Goal: Transaction & Acquisition: Book appointment/travel/reservation

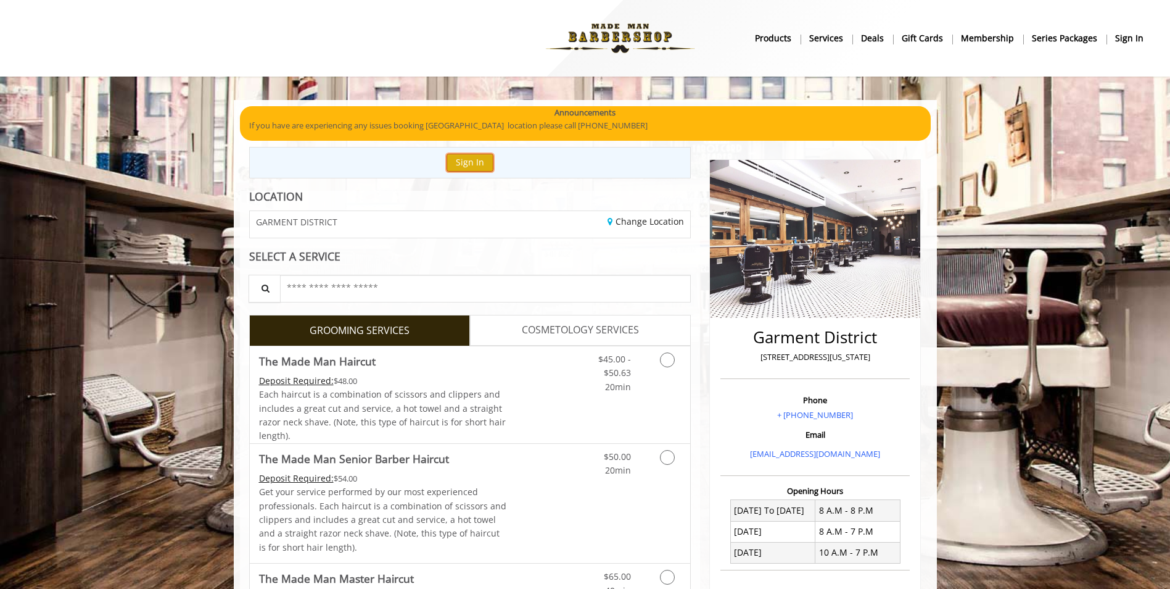
click at [469, 161] on button "Sign In" at bounding box center [470, 163] width 47 height 18
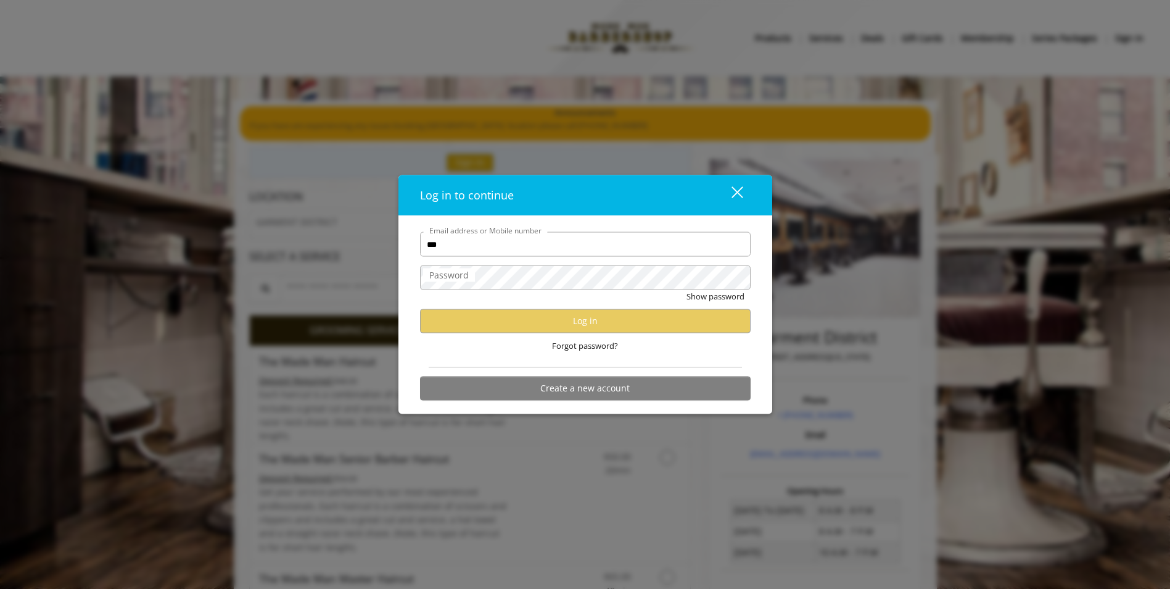
type input "**********"
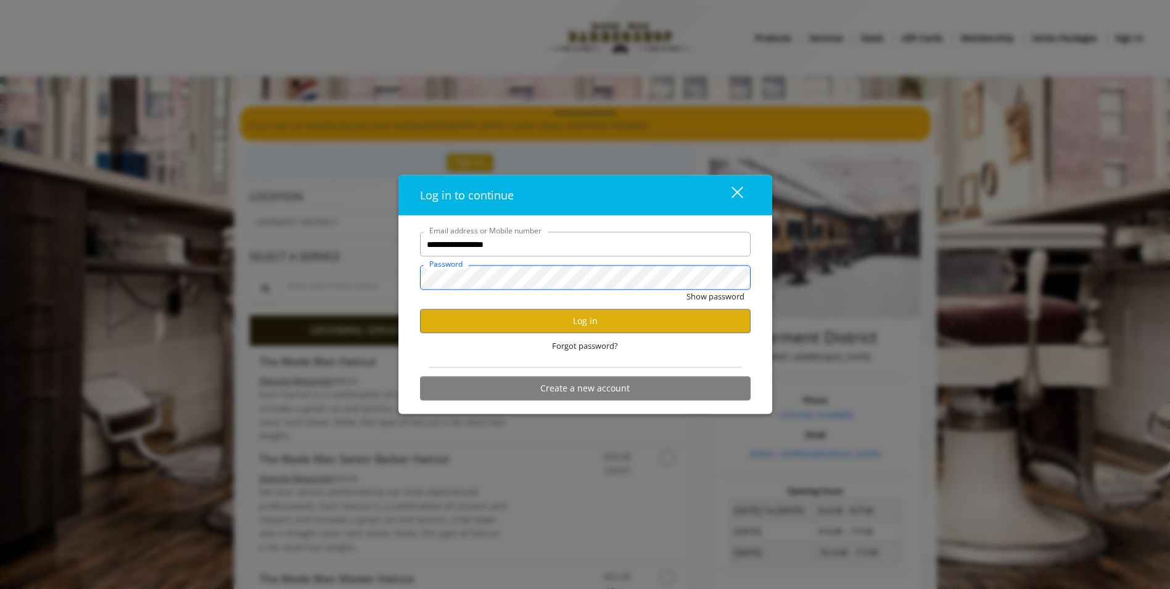
click at [687, 290] on button "Show password" at bounding box center [716, 296] width 58 height 13
click at [523, 319] on button "Log in" at bounding box center [585, 320] width 331 height 24
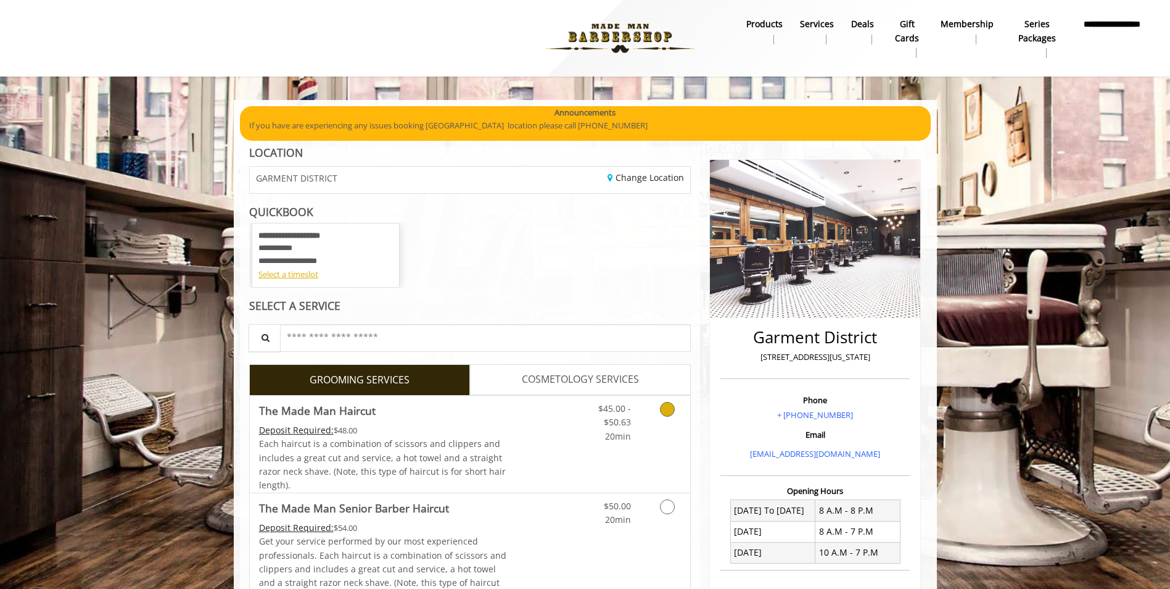
click at [660, 411] on icon "Grooming services" at bounding box center [667, 409] width 15 height 15
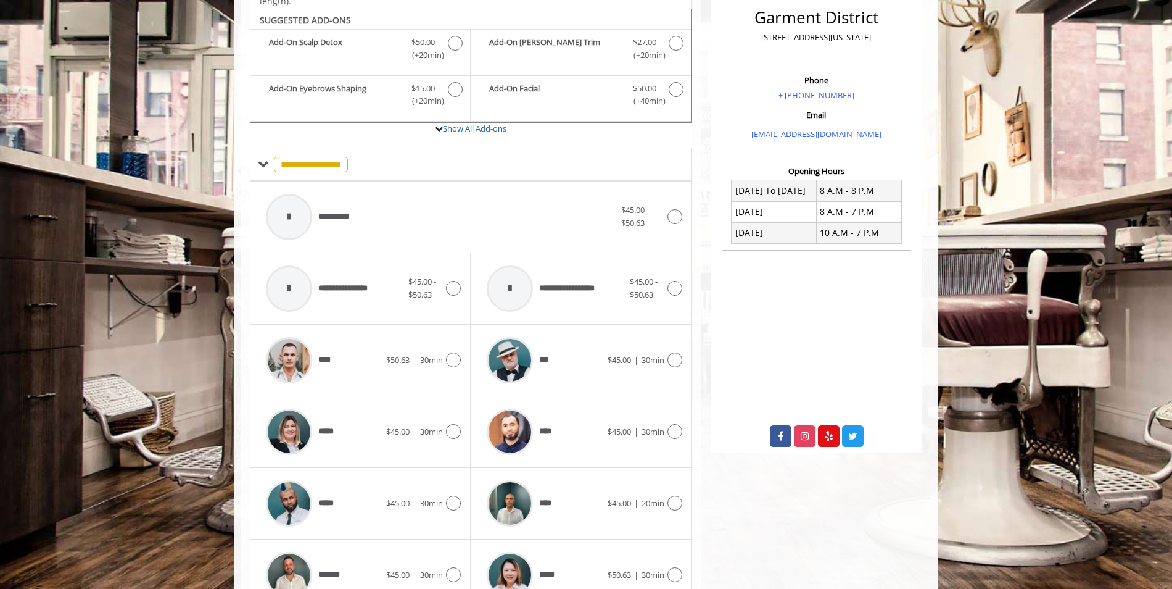
scroll to position [328, 0]
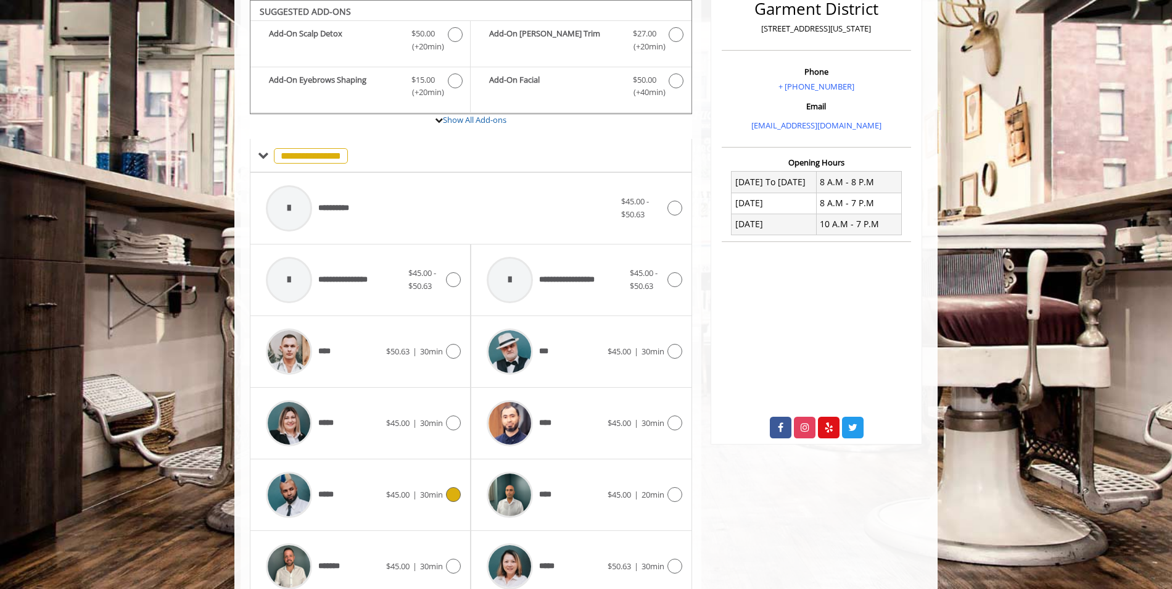
click at [448, 498] on icon at bounding box center [453, 494] width 15 height 15
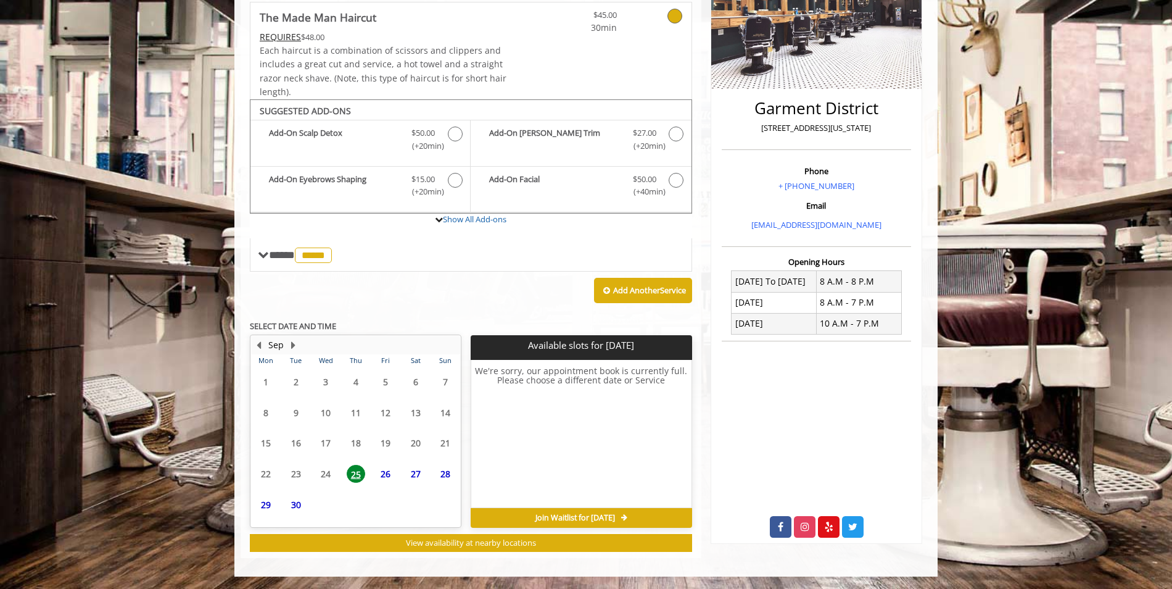
scroll to position [229, 0]
click at [358, 452] on span "25" at bounding box center [356, 450] width 19 height 18
click at [386, 451] on span "26" at bounding box center [385, 450] width 19 height 18
click at [360, 453] on span "25" at bounding box center [356, 450] width 19 height 18
click at [556, 515] on span "Join Waitlist for Thu, Sep 25 2025" at bounding box center [576, 518] width 80 height 10
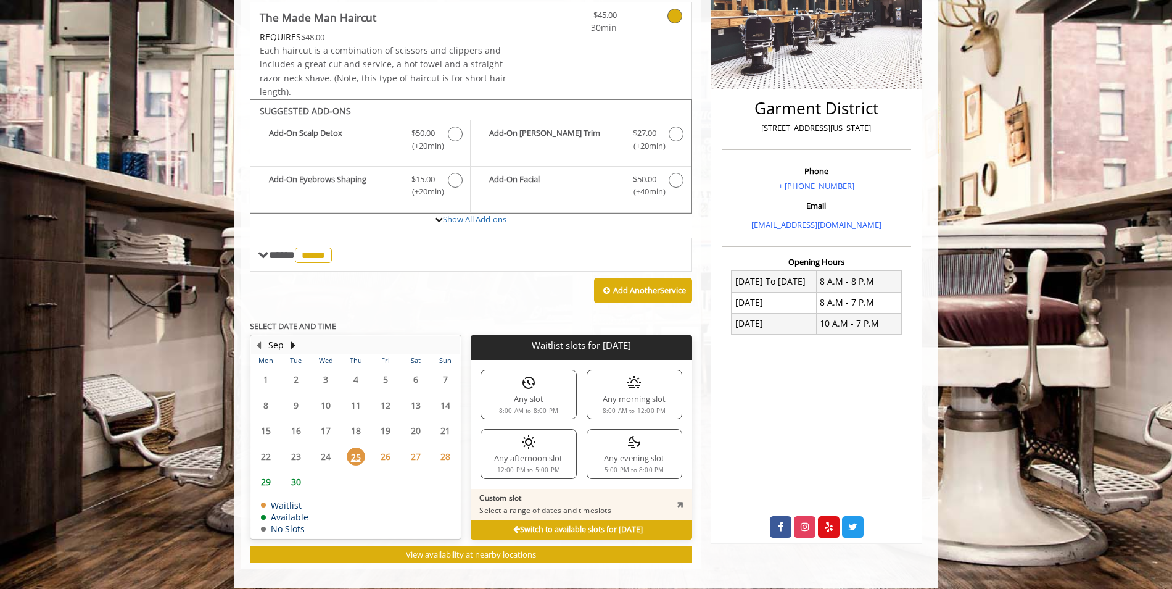
click at [539, 462] on div "Any afternoon slot 12:00 PM to 5:00 PM" at bounding box center [529, 453] width 96 height 49
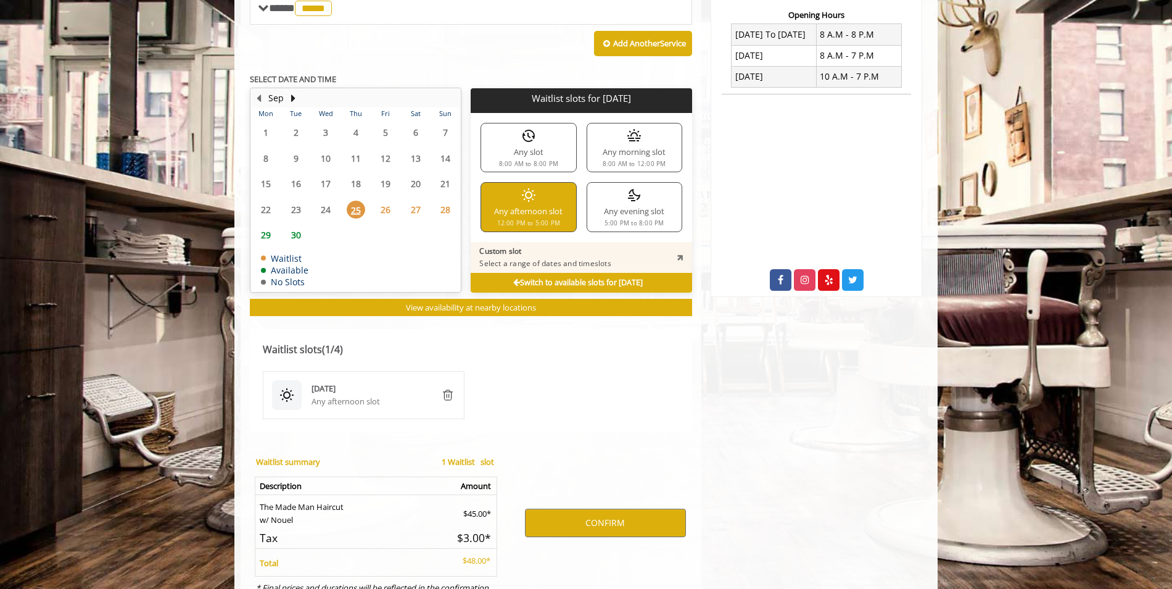
scroll to position [531, 0]
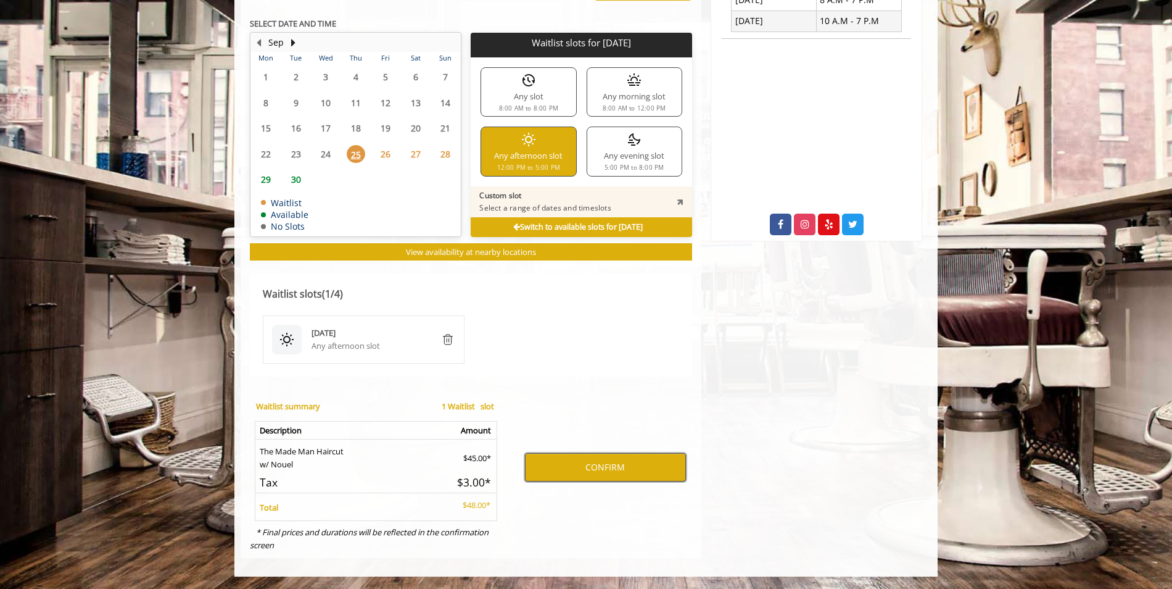
click at [588, 462] on button "CONFIRM" at bounding box center [605, 467] width 161 height 28
